Goal: Task Accomplishment & Management: Manage account settings

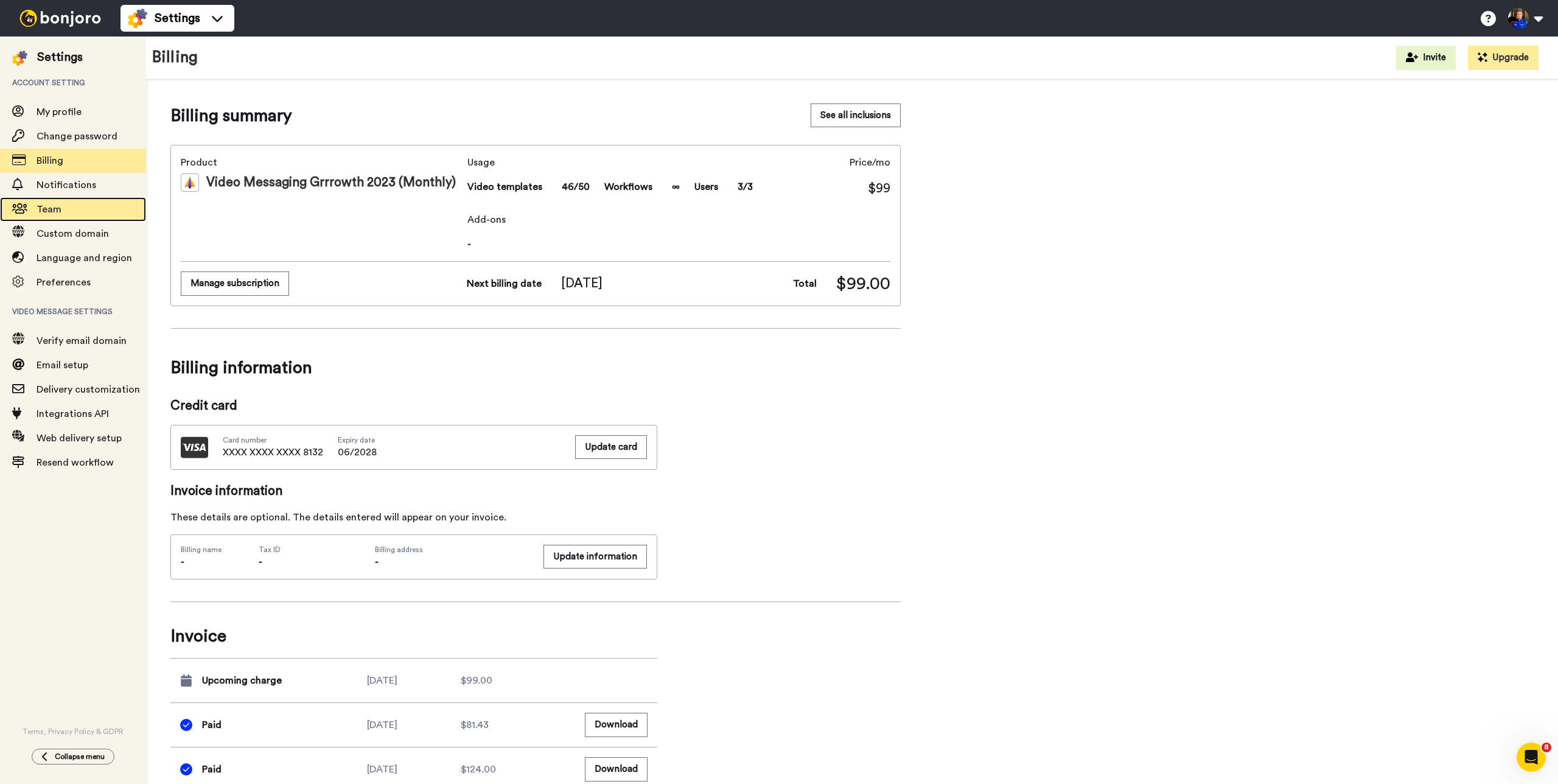
click at [61, 213] on span "Team" at bounding box center [91, 209] width 109 height 15
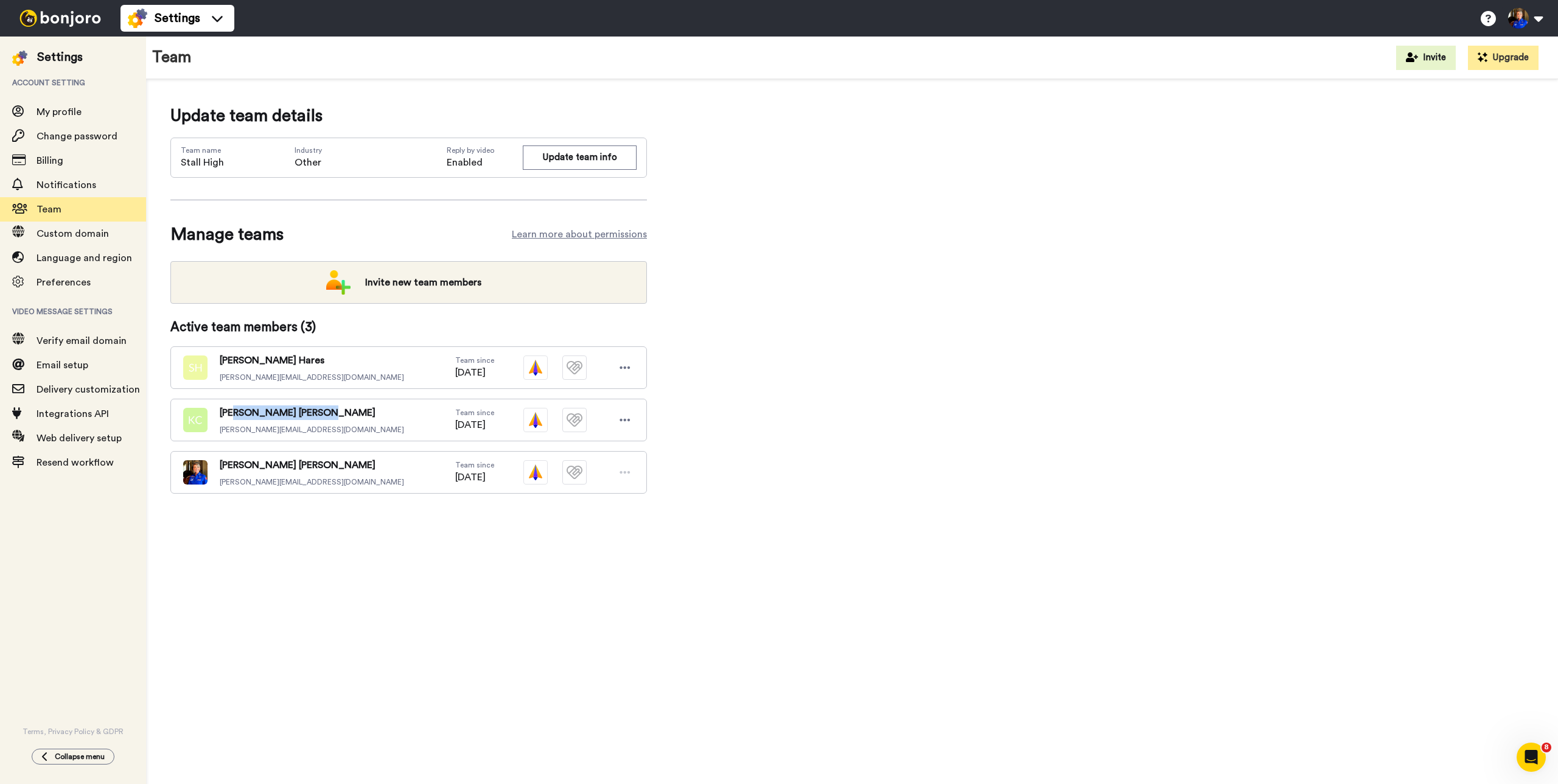
drag, startPoint x: 235, startPoint y: 412, endPoint x: 289, endPoint y: 410, distance: 54.0
click at [289, 410] on div "[PERSON_NAME] [PERSON_NAME][EMAIL_ADDRESS][DOMAIN_NAME] Team since [DATE]" at bounding box center [408, 420] width 476 height 43
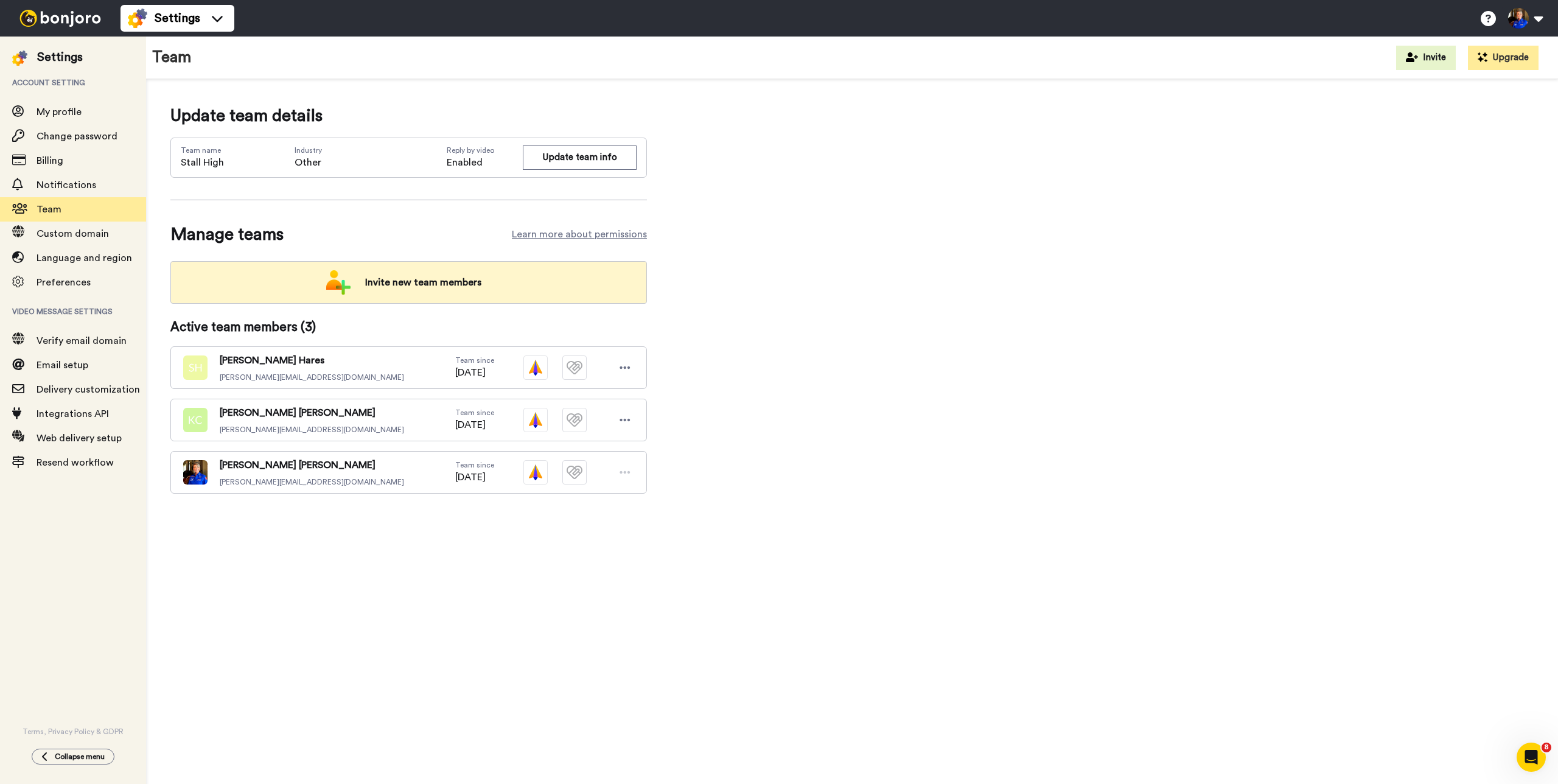
click at [434, 288] on span "Invite new team members" at bounding box center [423, 282] width 136 height 25
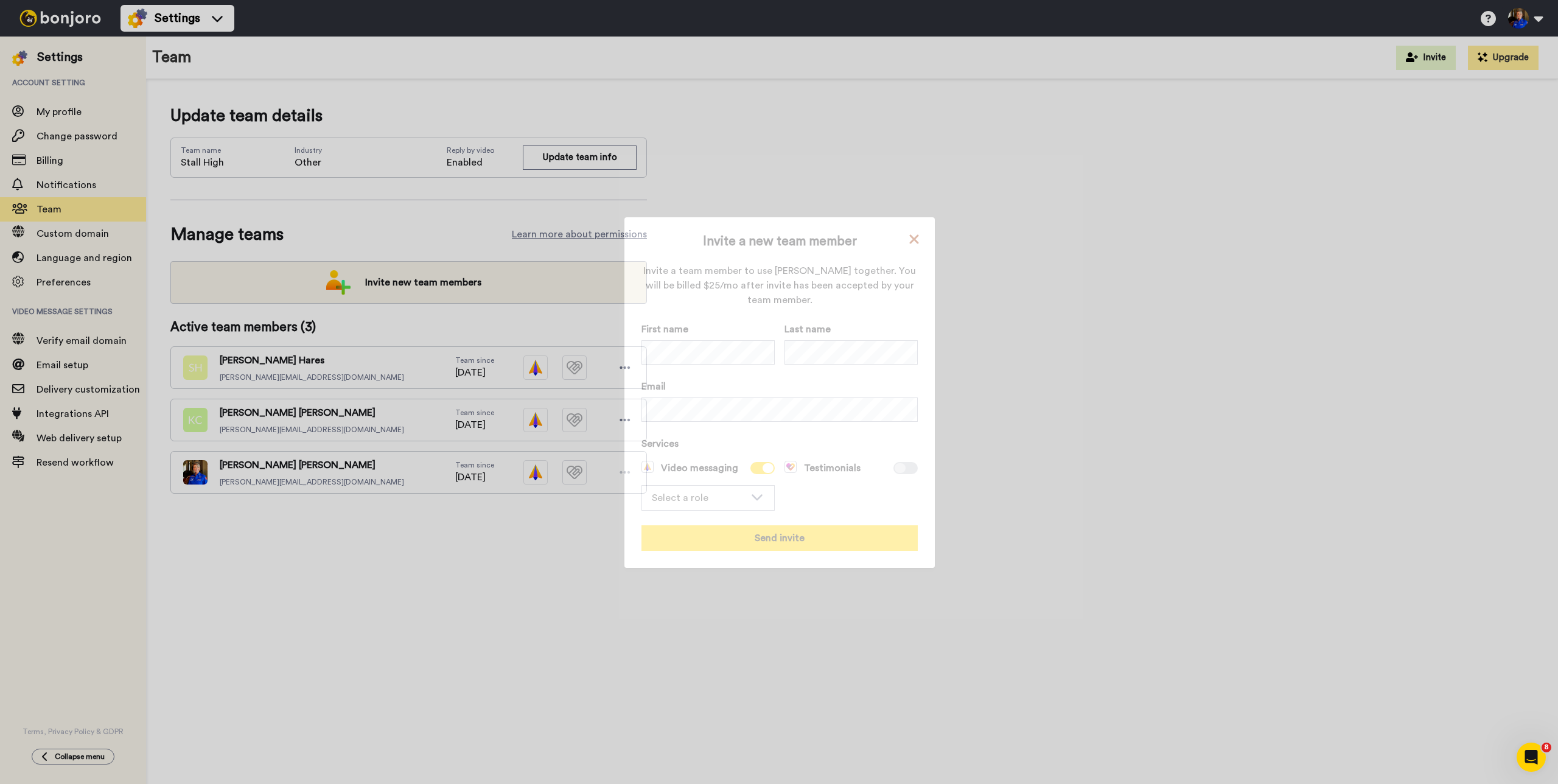
click at [910, 237] on icon at bounding box center [914, 239] width 9 height 9
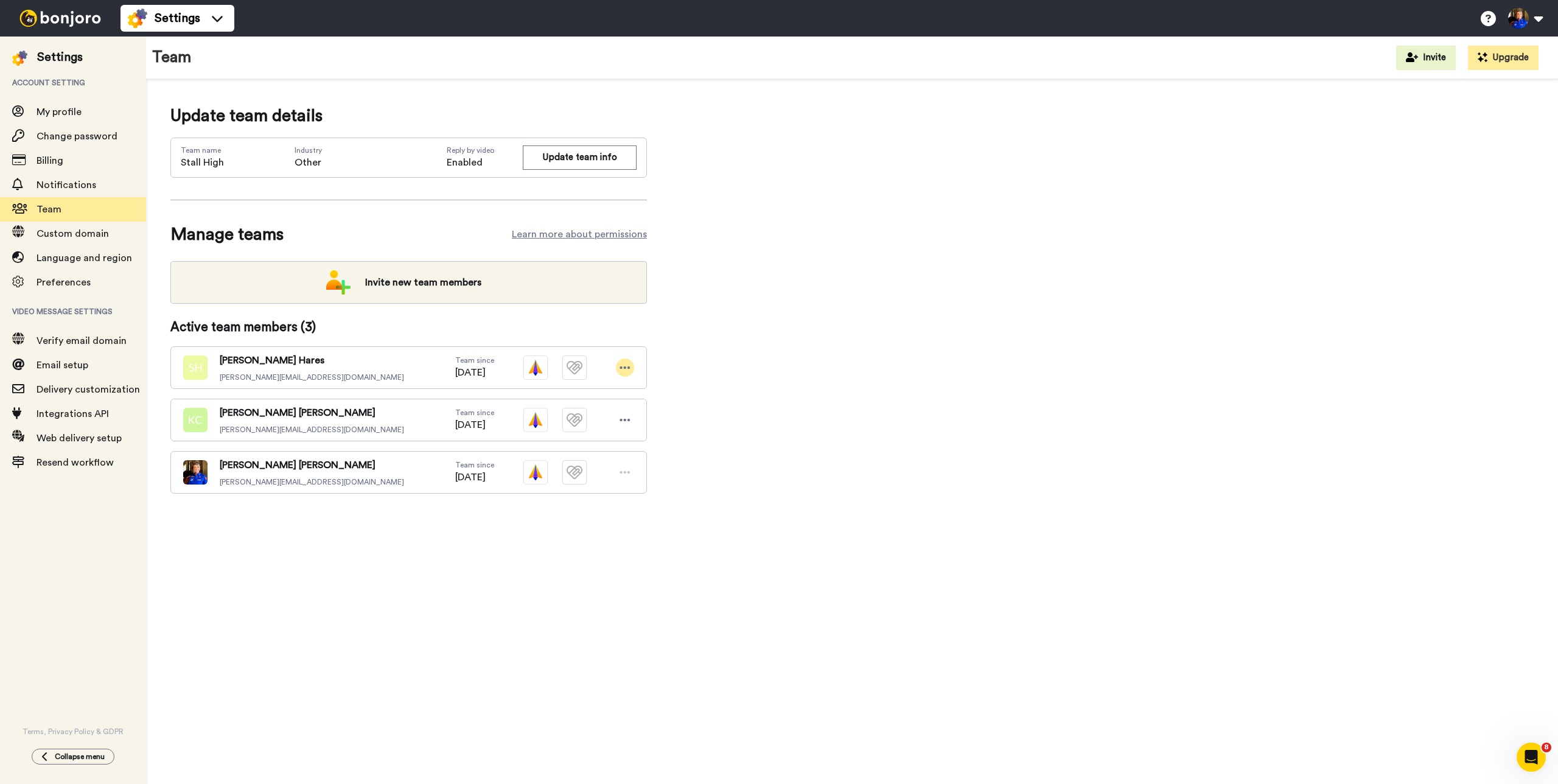
click at [632, 368] on div at bounding box center [624, 367] width 18 height 18
click at [574, 406] on li "Delete user" at bounding box center [572, 408] width 123 height 19
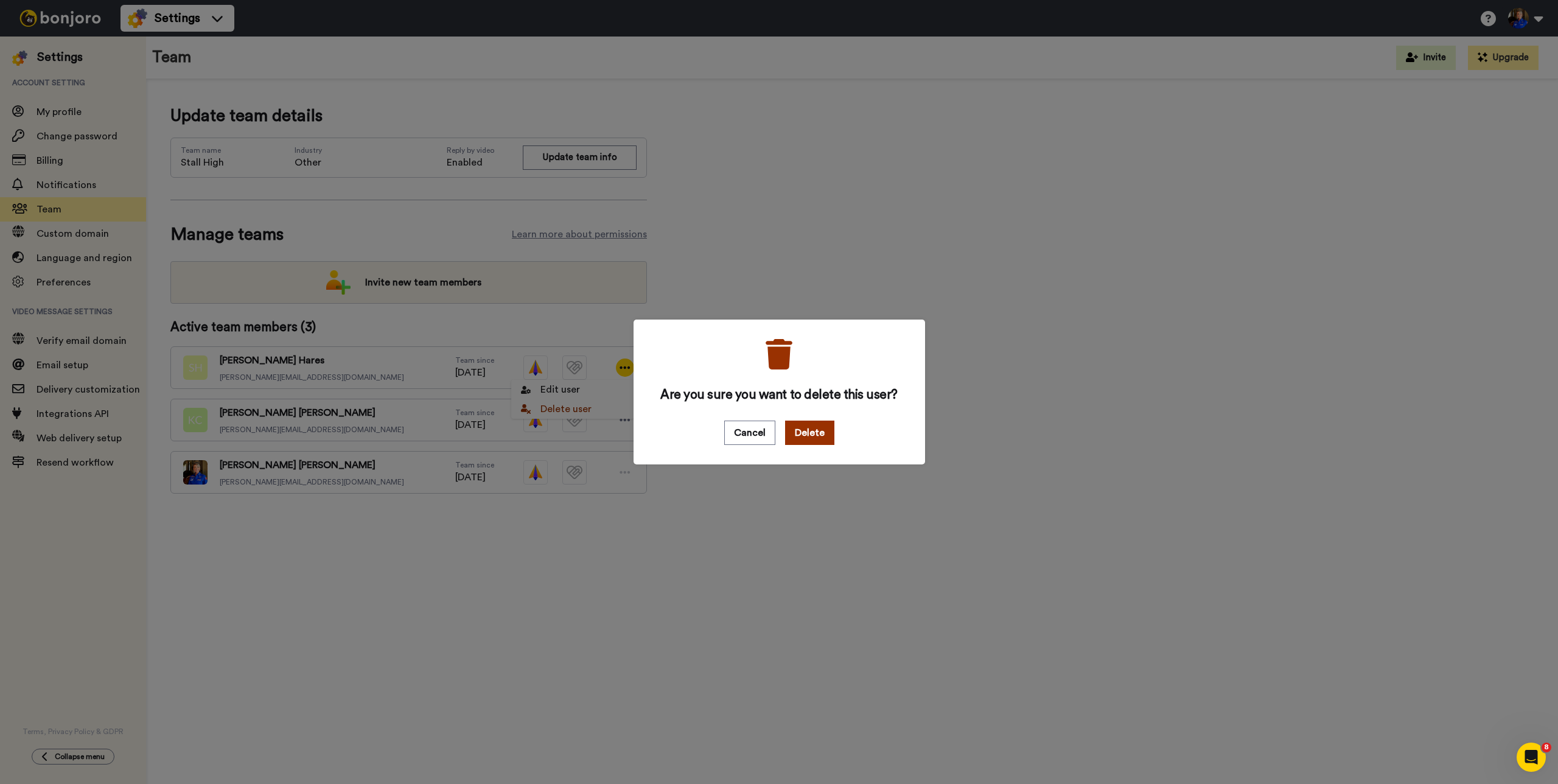
click at [818, 425] on button "Delete" at bounding box center [810, 432] width 49 height 25
click at [979, 334] on div "Are you sure you want to delete this user? Cancel Delete" at bounding box center [779, 392] width 1558 height 784
